Goal: Task Accomplishment & Management: Use online tool/utility

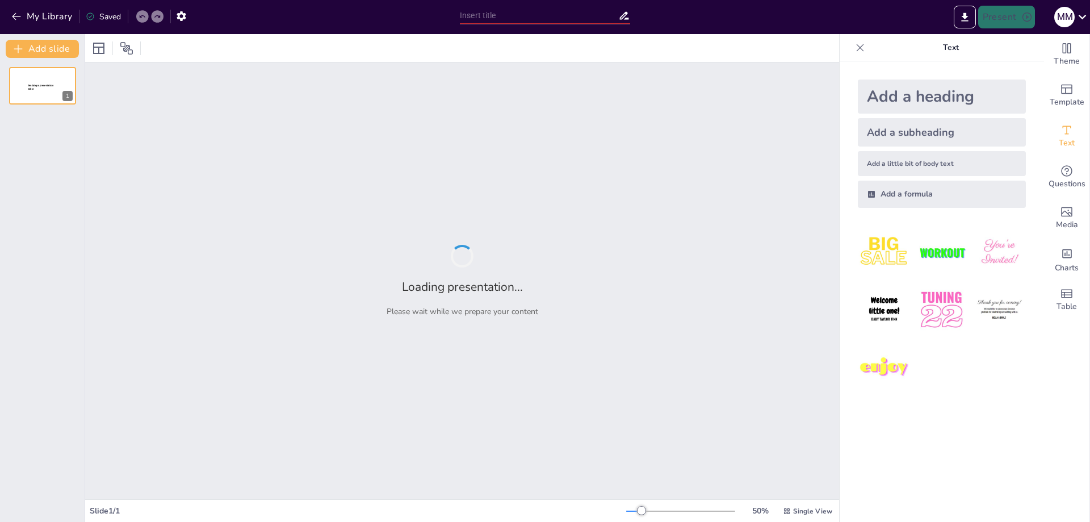
type input "Proteínas: El Súper Nutriente que Tu Cuerpo Ama"
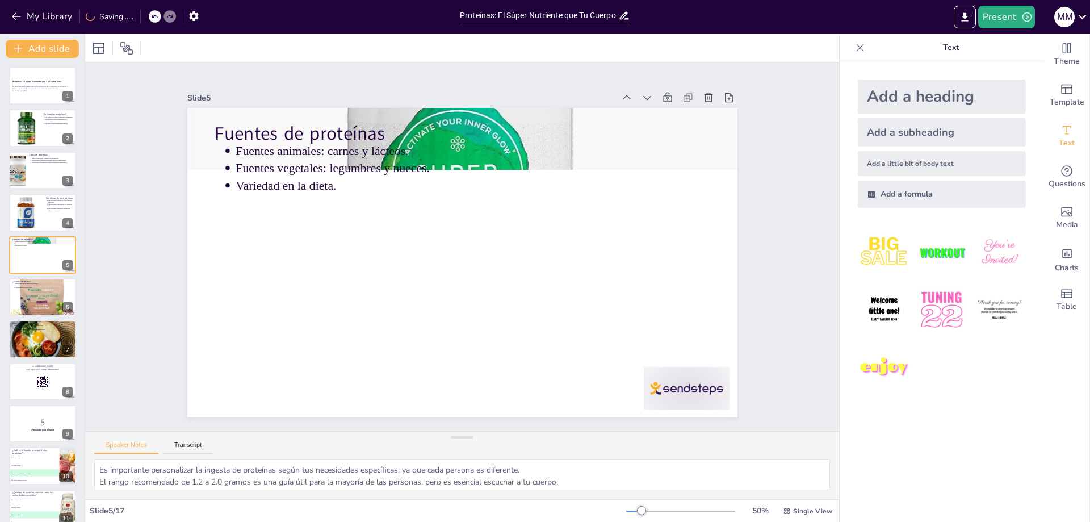
type textarea "Este mito es común y puede hacer que muchas personas descuiden su ingesta prote…"
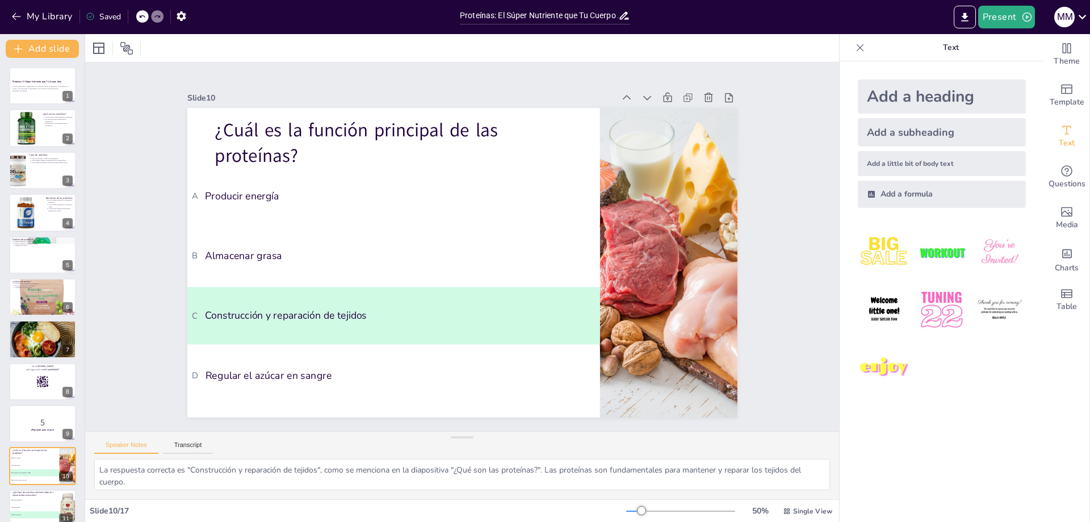
type textarea "La respuesta correcta es "Proteína completa", como se explica en la diapositiva…"
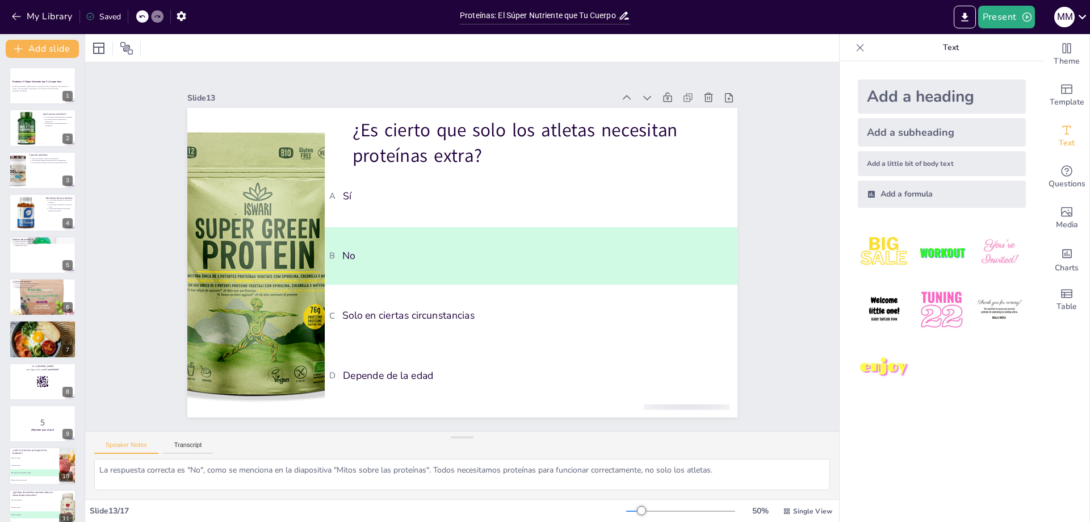
type textarea "La respuesta correcta es "Carnes, lácteos, legumbres, nueces", como se menciona…"
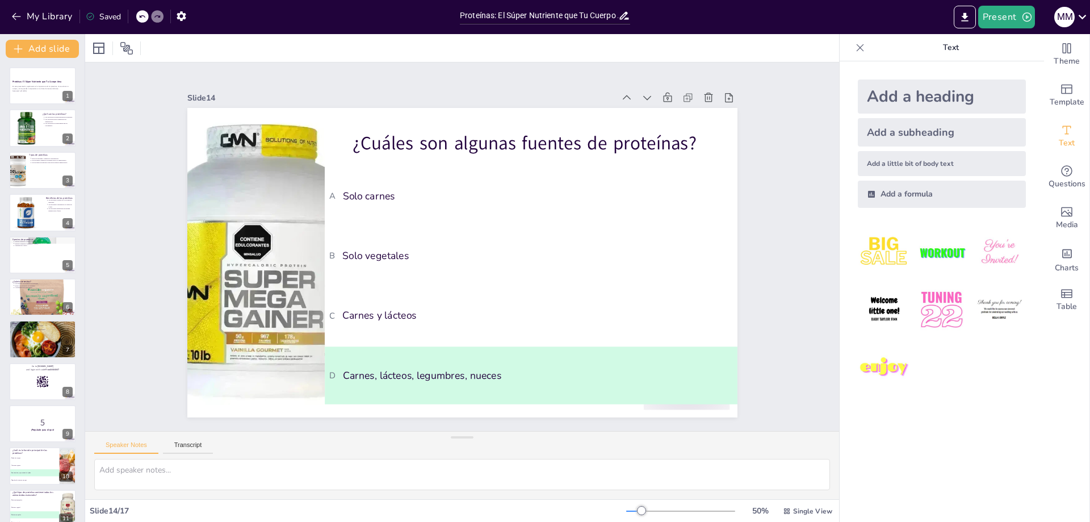
type textarea "La respuesta correcta es "1.2-2.0 gramos por kg", como se menciona en la diapos…"
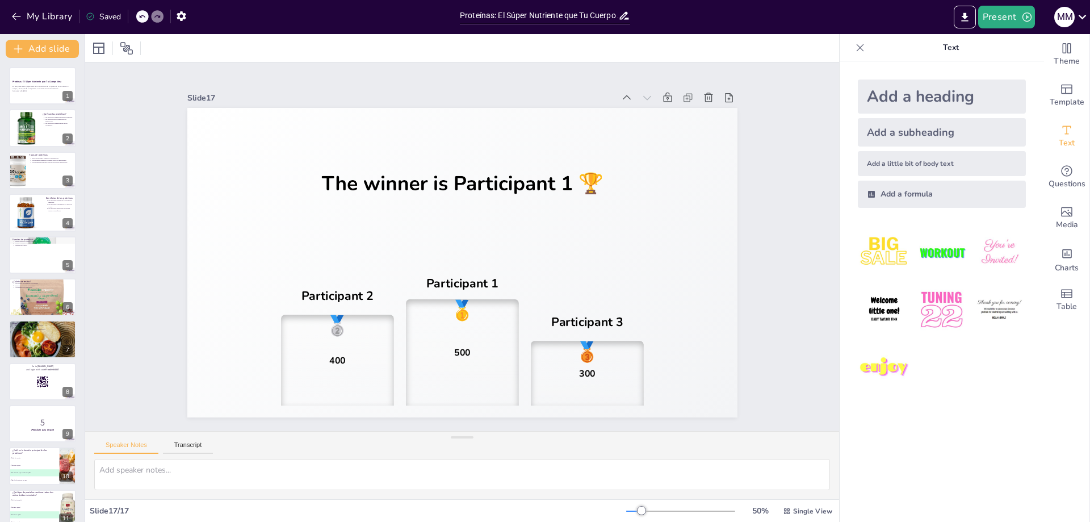
type textarea "La respuesta correcta es "1.2-2.0 gramos por kg", como se menciona en la diapos…"
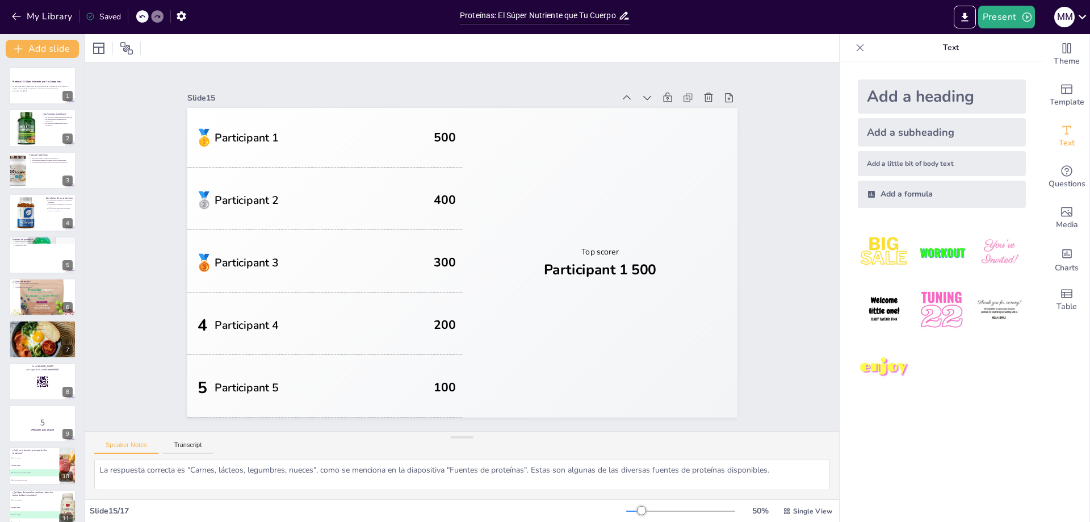
type textarea "La respuesta correcta es "No", como se menciona en la diapositiva "Mitos sobre …"
type textarea "La respuesta correcta es "Construcción y reparación de tejidos", como se mencio…"
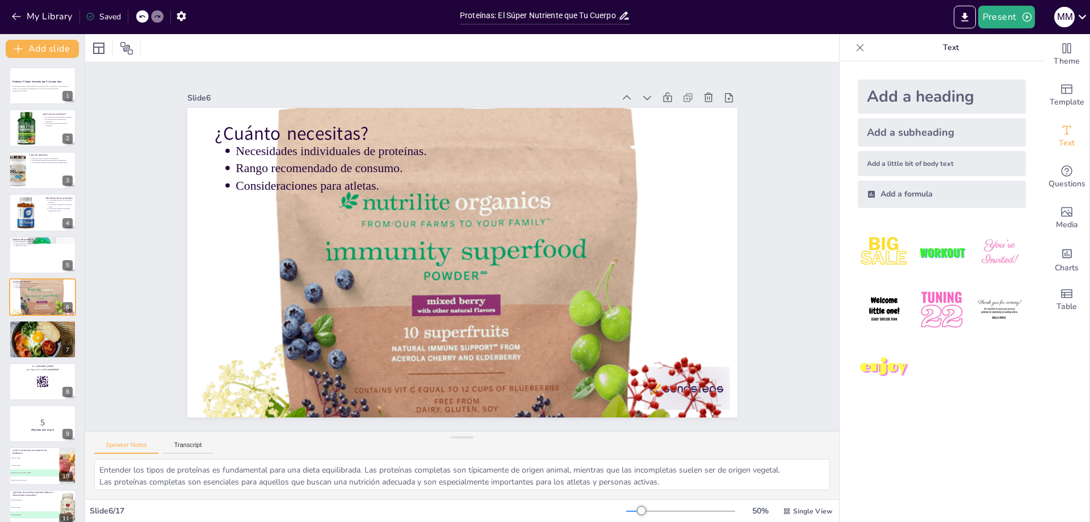
type textarea "Las proteínas son vitales para nuestro organismo y se consideran uno de los tre…"
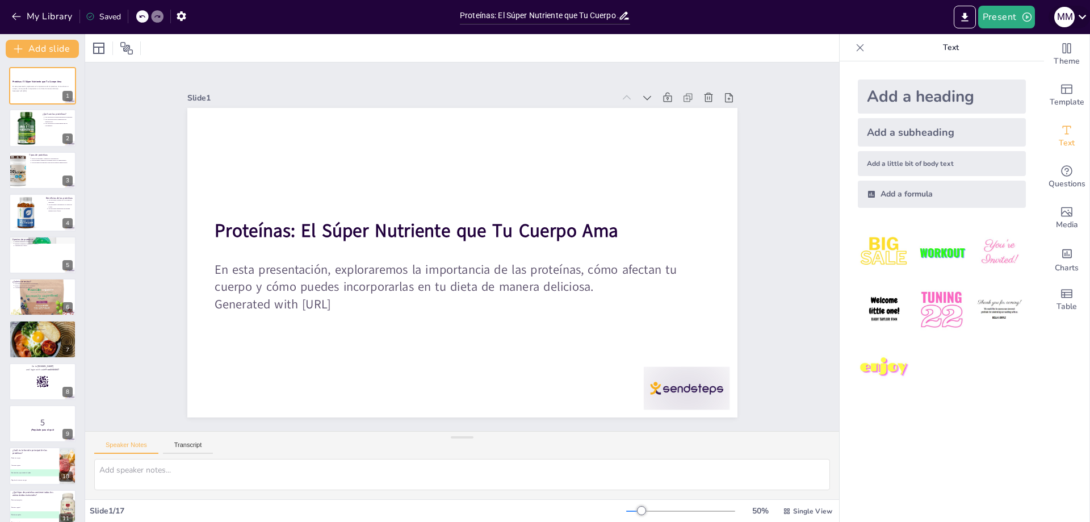
click at [1084, 18] on icon at bounding box center [1082, 16] width 15 height 15
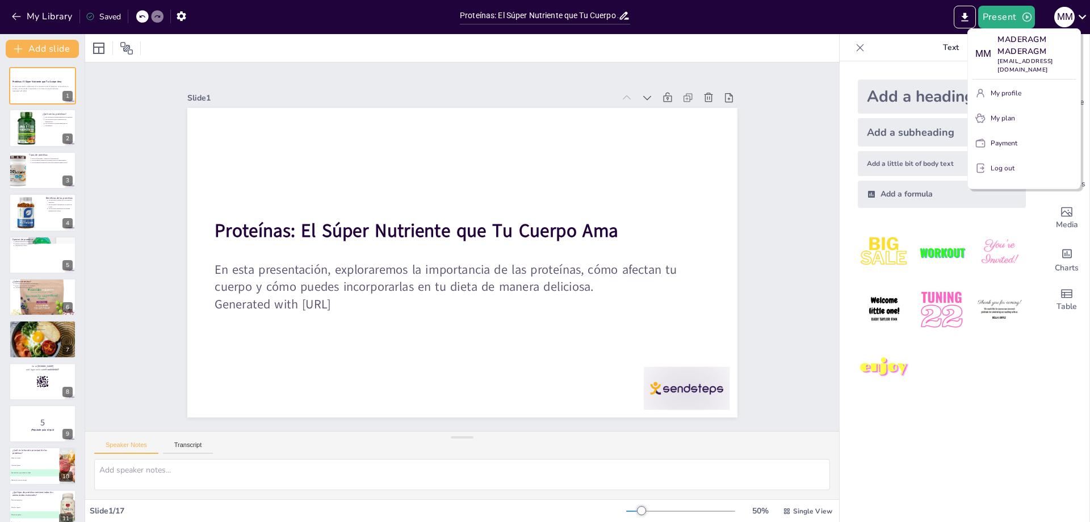
click at [855, 48] on div at bounding box center [545, 261] width 1090 height 522
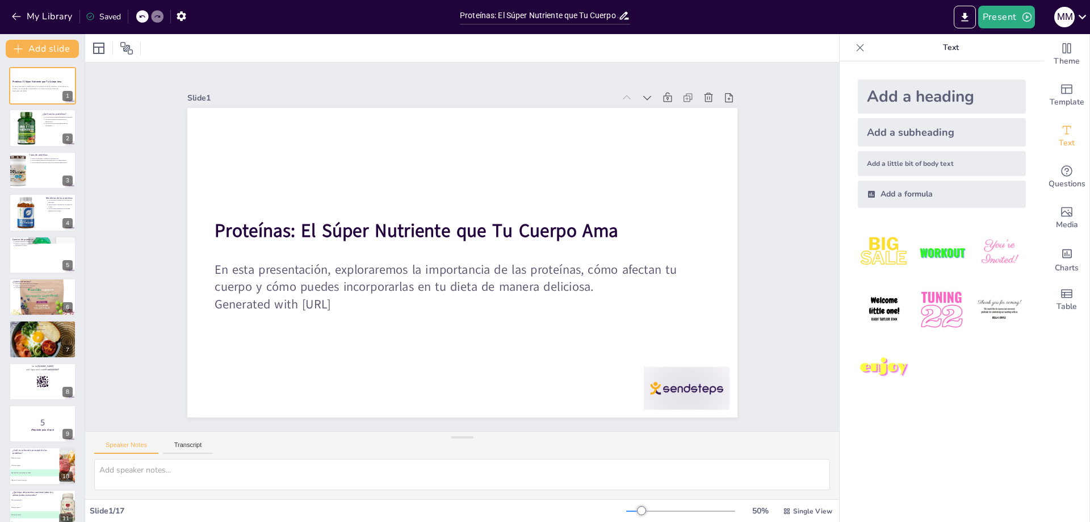
click at [857, 48] on icon at bounding box center [860, 47] width 7 height 7
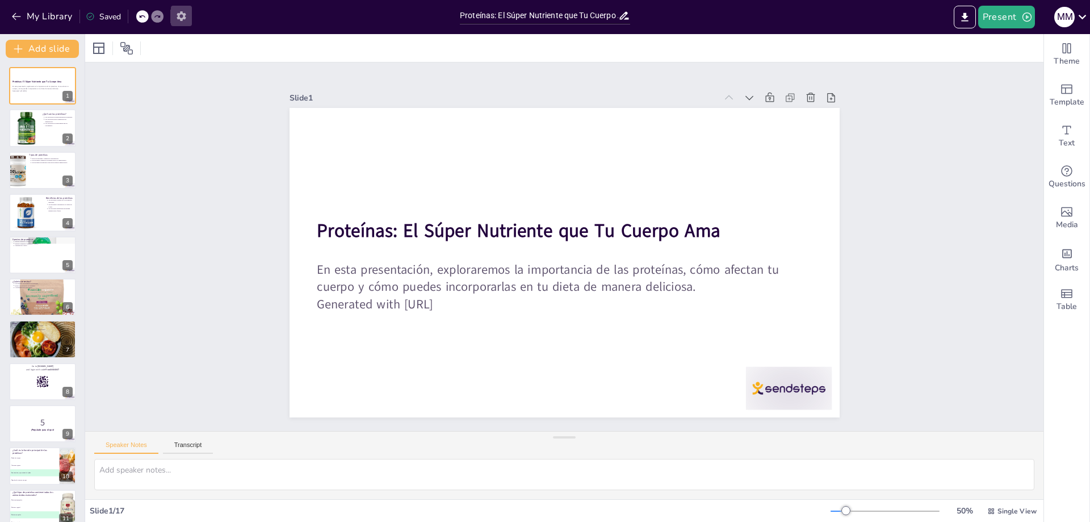
click at [177, 19] on icon "button" at bounding box center [181, 16] width 12 height 12
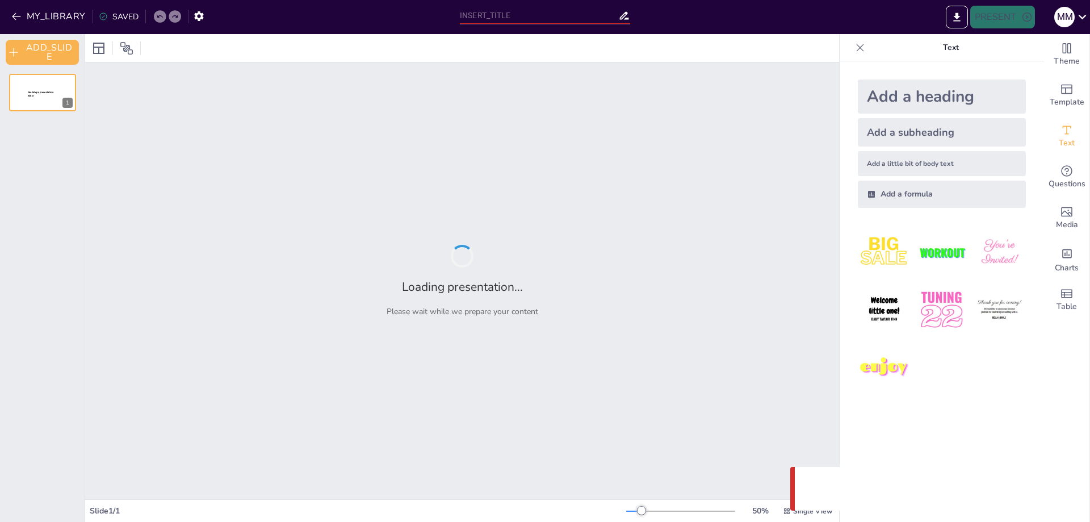
type input "Proteínas: El Súper Nutriente que Tu Cuerpo Ama"
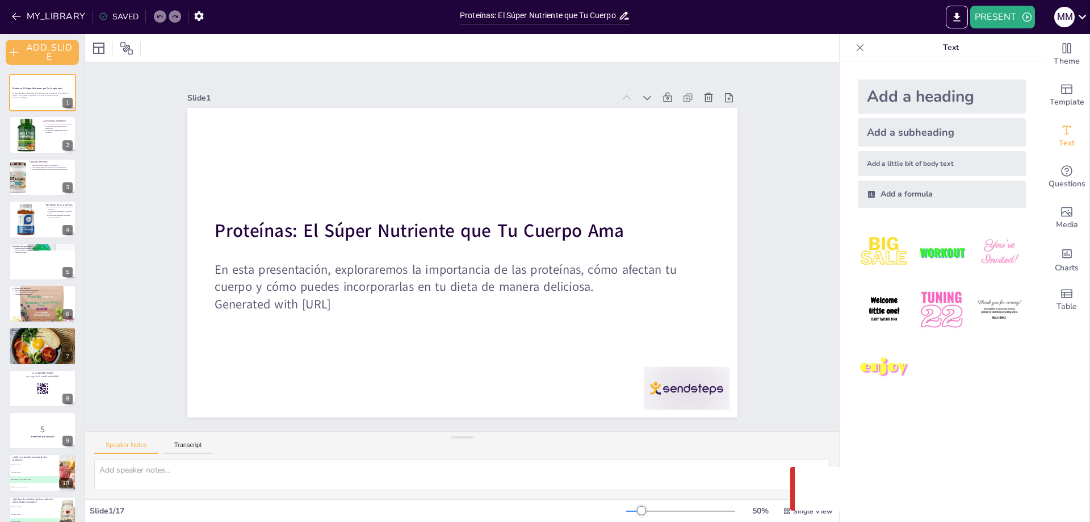
click at [857, 49] on icon at bounding box center [860, 47] width 7 height 7
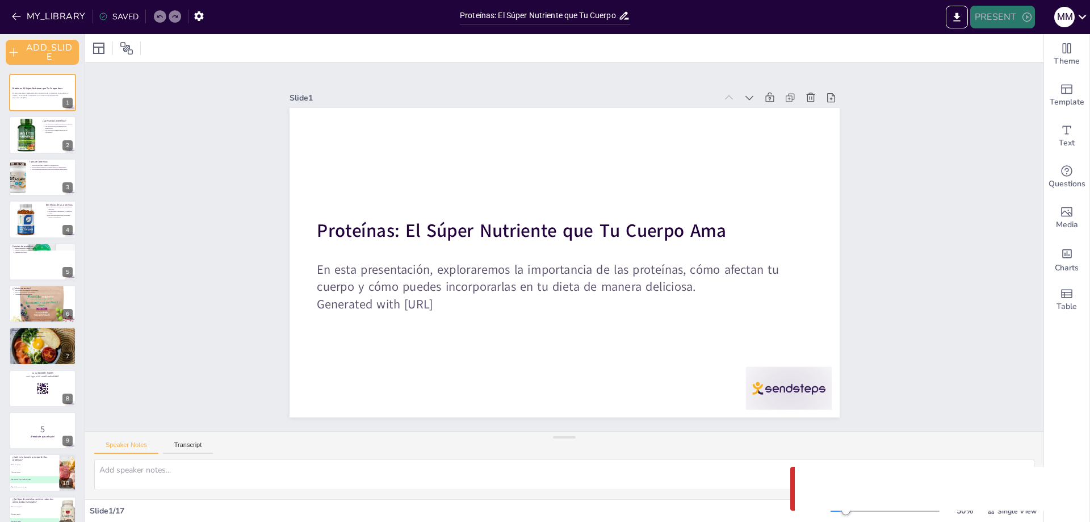
click at [1027, 15] on icon "button" at bounding box center [1026, 16] width 11 height 11
click at [1025, 45] on font "VISTA PREVIA_PRESENTACIÓN" at bounding box center [1032, 42] width 107 height 9
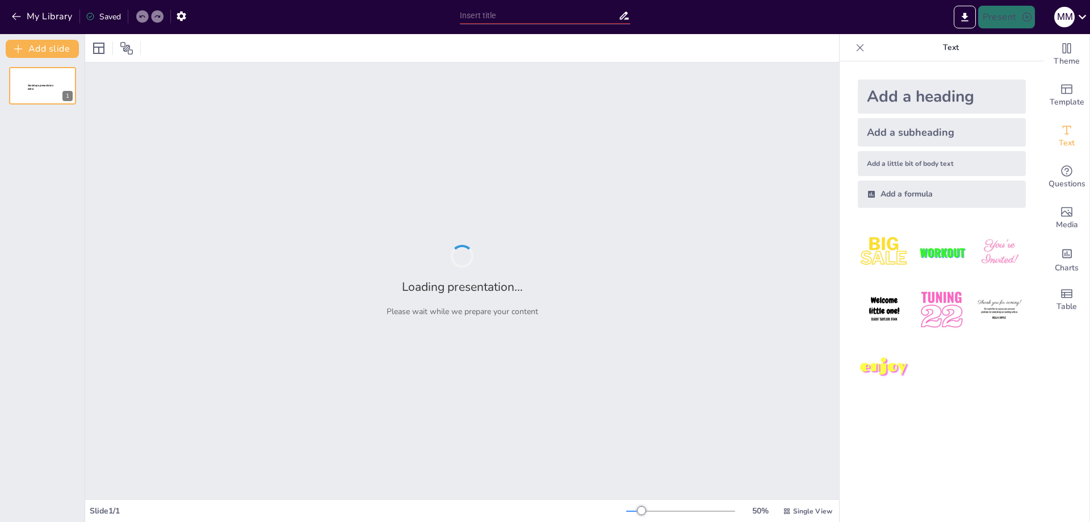
type input "Proteínas: El Súper Nutriente que Tu Cuerpo Ama"
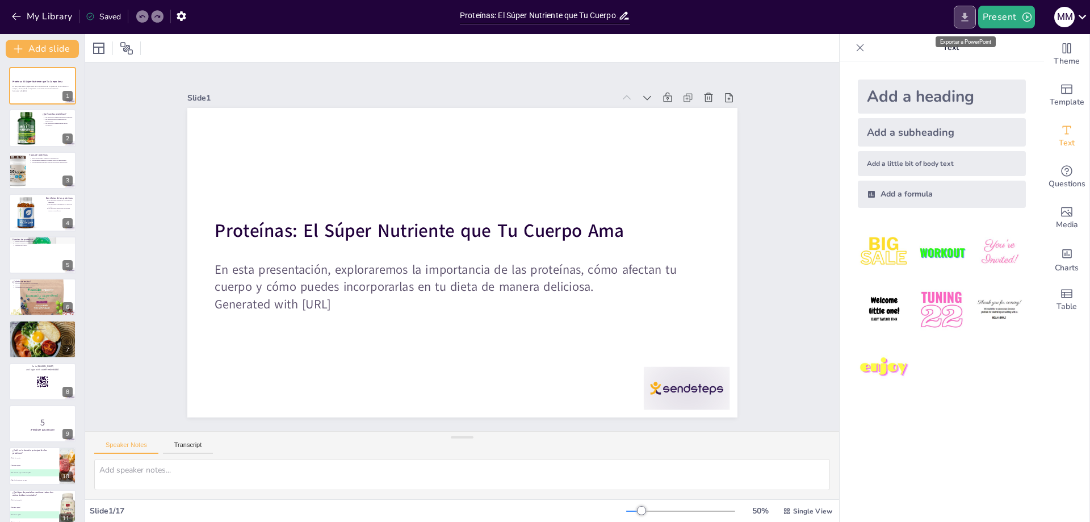
click at [961, 15] on icon "Export to PowerPoint" at bounding box center [965, 17] width 12 height 12
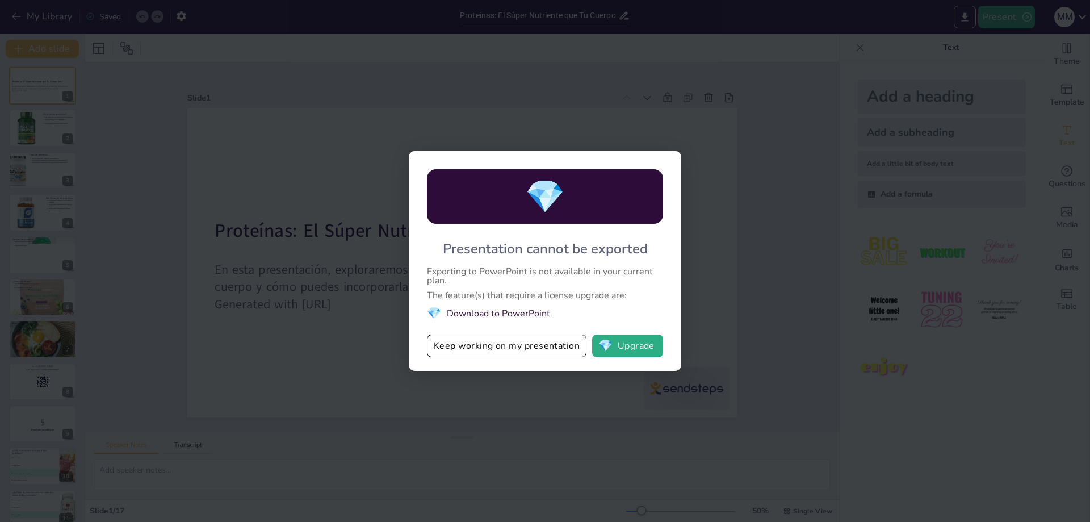
click at [803, 217] on div "💎 Presentation cannot be exported Exporting to PowerPoint is not available in y…" at bounding box center [545, 261] width 1090 height 522
click at [464, 346] on button "Keep working on my presentation" at bounding box center [507, 345] width 160 height 23
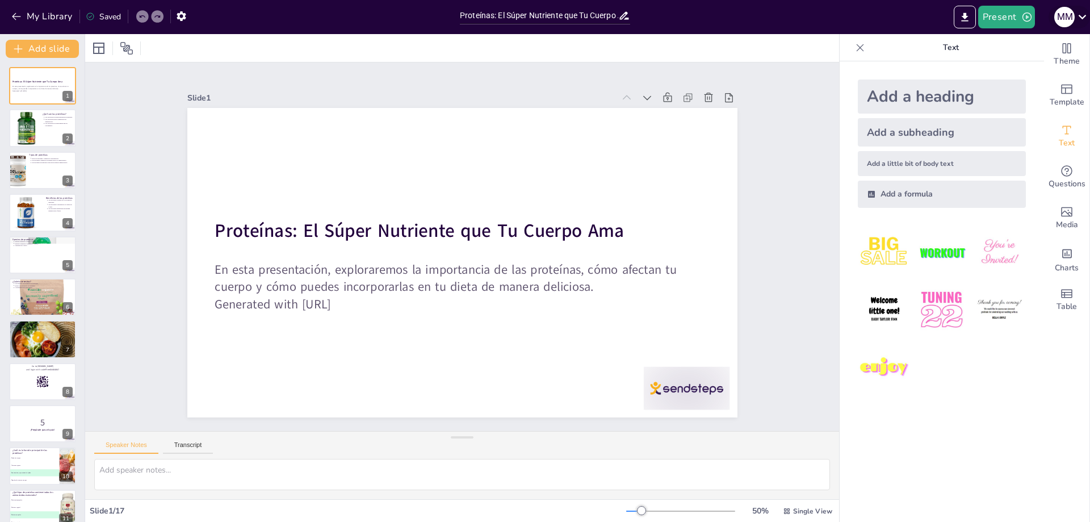
click at [1084, 15] on icon at bounding box center [1082, 16] width 15 height 15
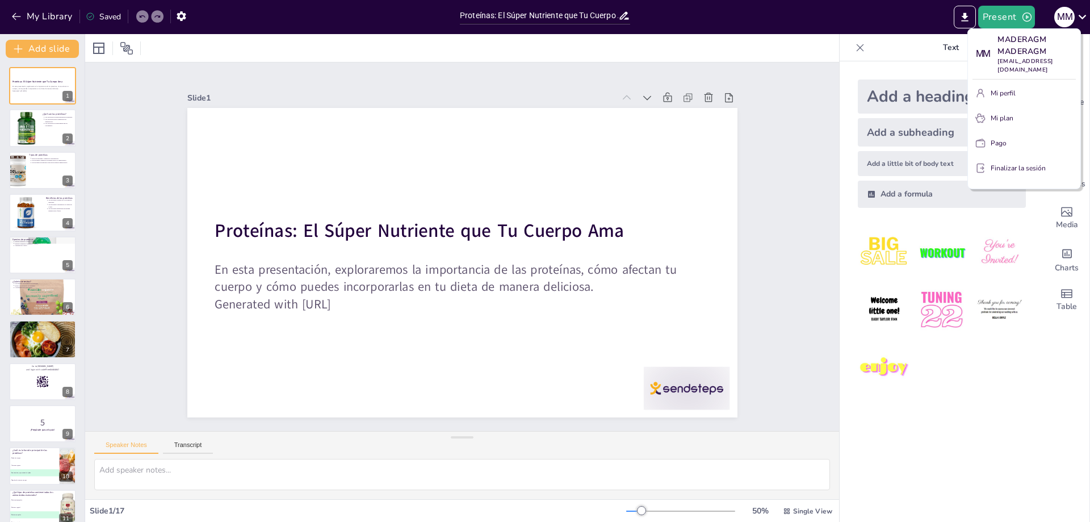
click at [852, 55] on div at bounding box center [545, 261] width 1090 height 522
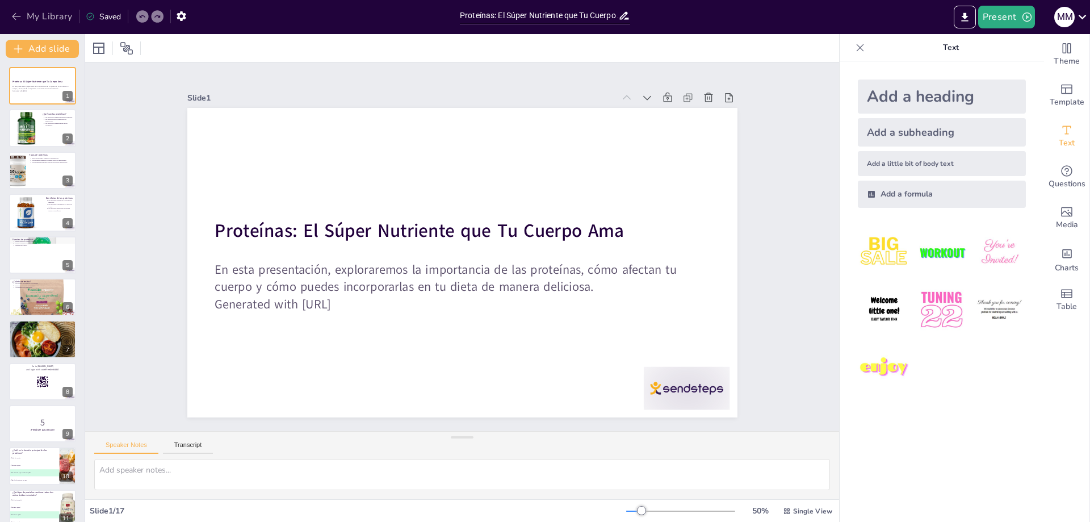
click at [61, 9] on button "My Library" at bounding box center [43, 16] width 69 height 18
